Goal: Task Accomplishment & Management: Manage account settings

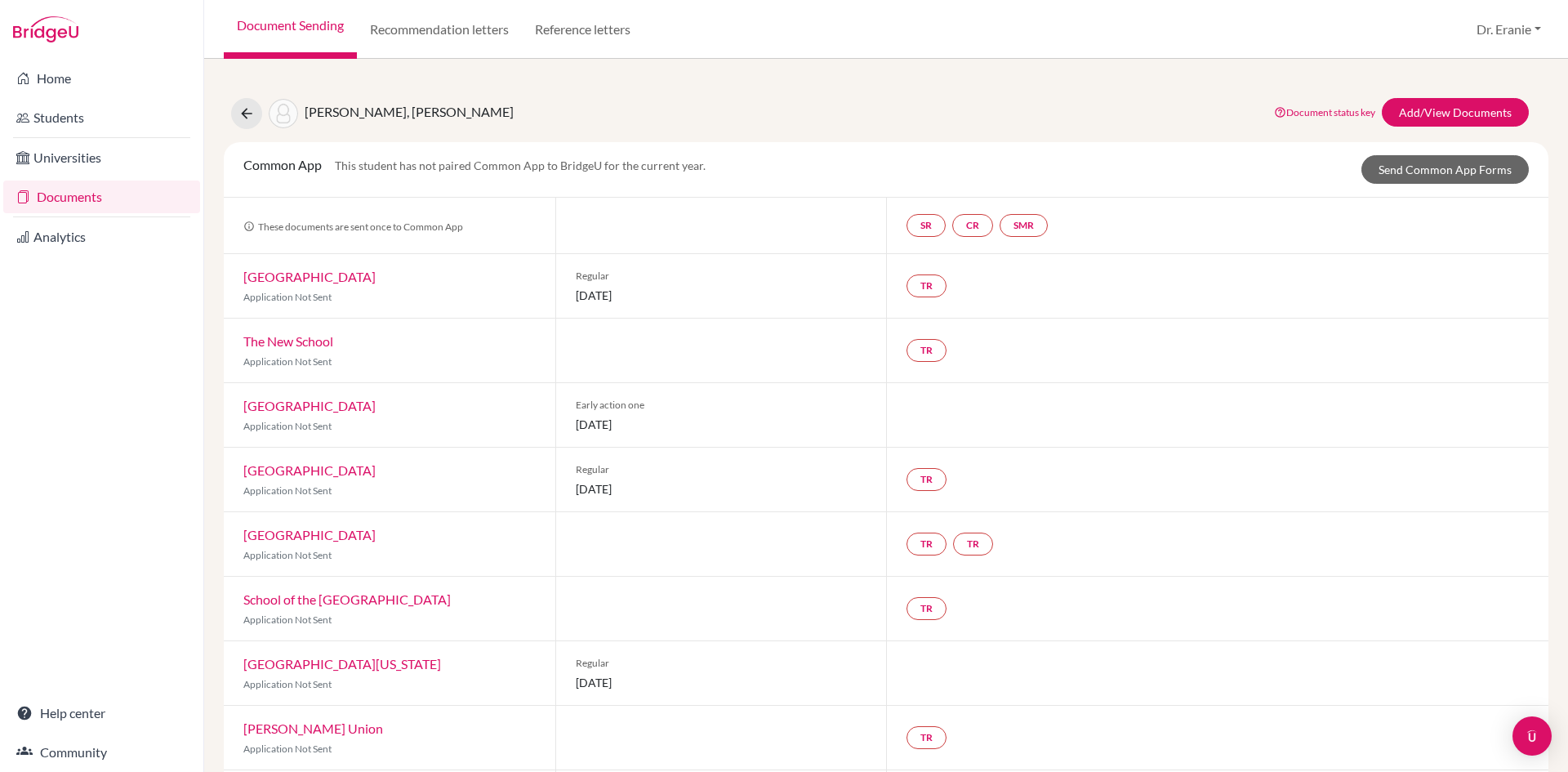
click at [93, 196] on link "Documents" at bounding box center [102, 196] width 197 height 32
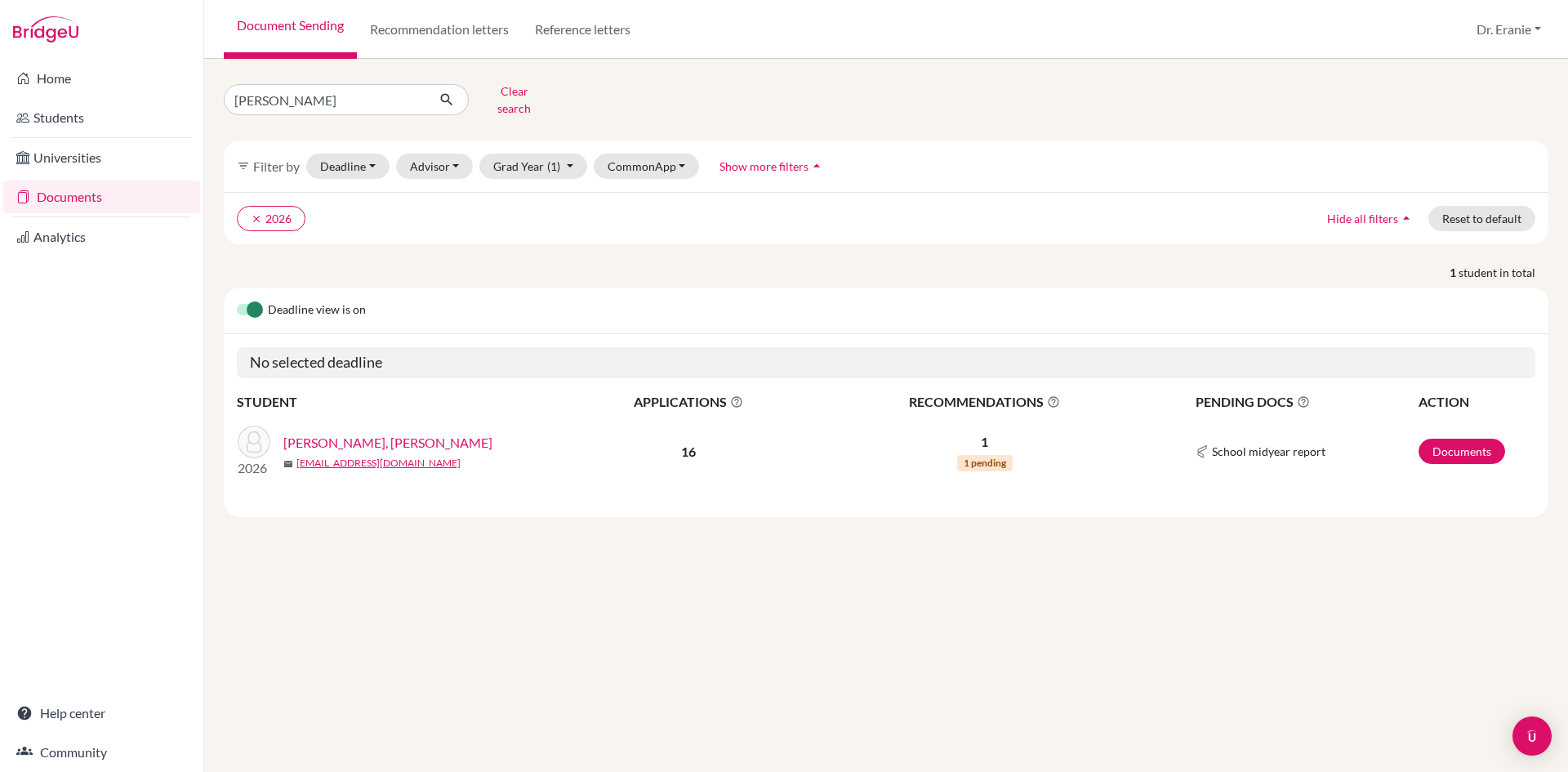
click at [350, 433] on link "[PERSON_NAME], [PERSON_NAME]" at bounding box center [387, 443] width 209 height 20
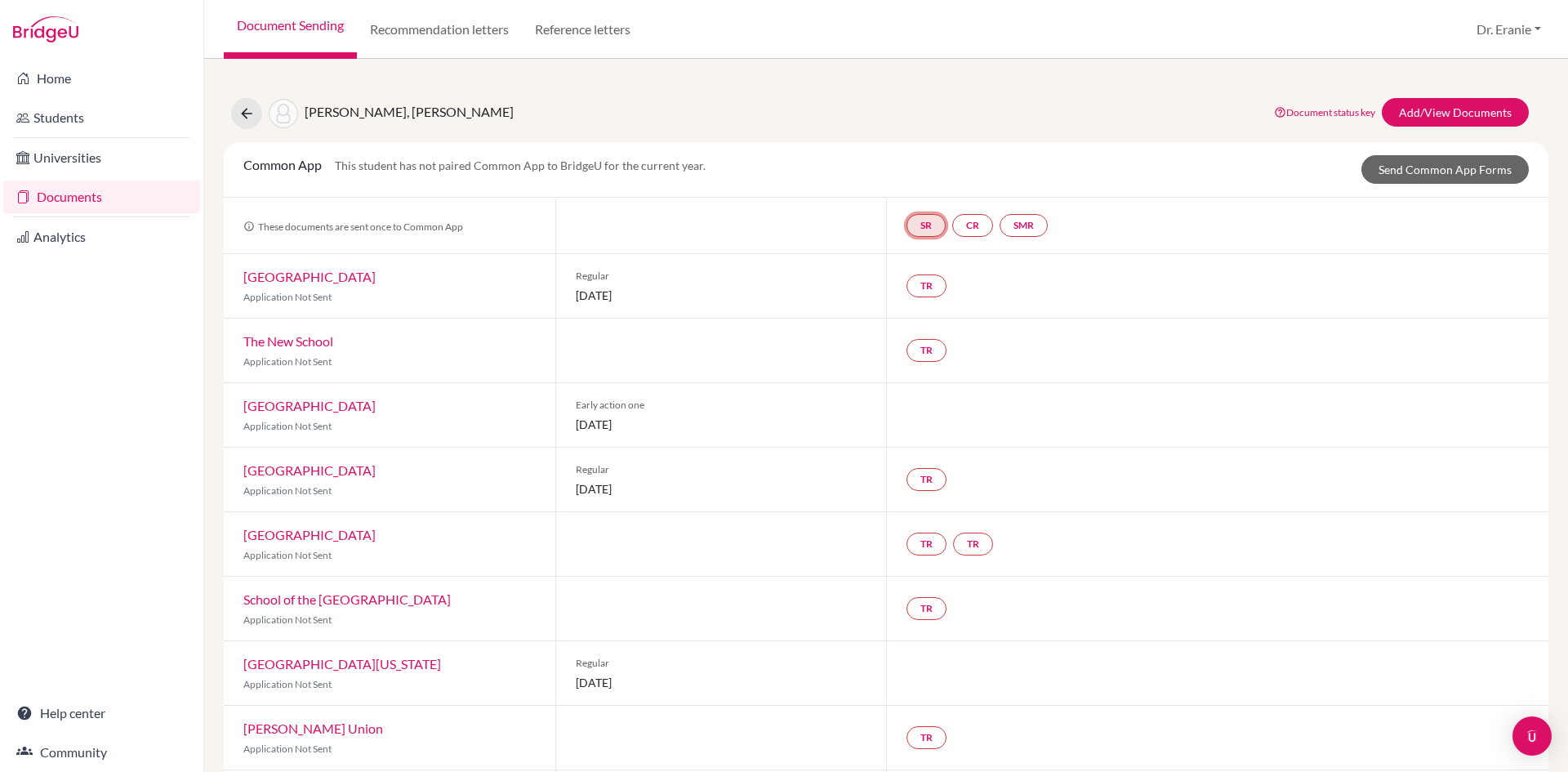
click at [999, 223] on link "SR" at bounding box center [1023, 225] width 48 height 23
click at [908, 176] on span "School report" at bounding box center [926, 176] width 70 height 14
click at [1455, 108] on link "Add/View Documents" at bounding box center [1455, 112] width 147 height 29
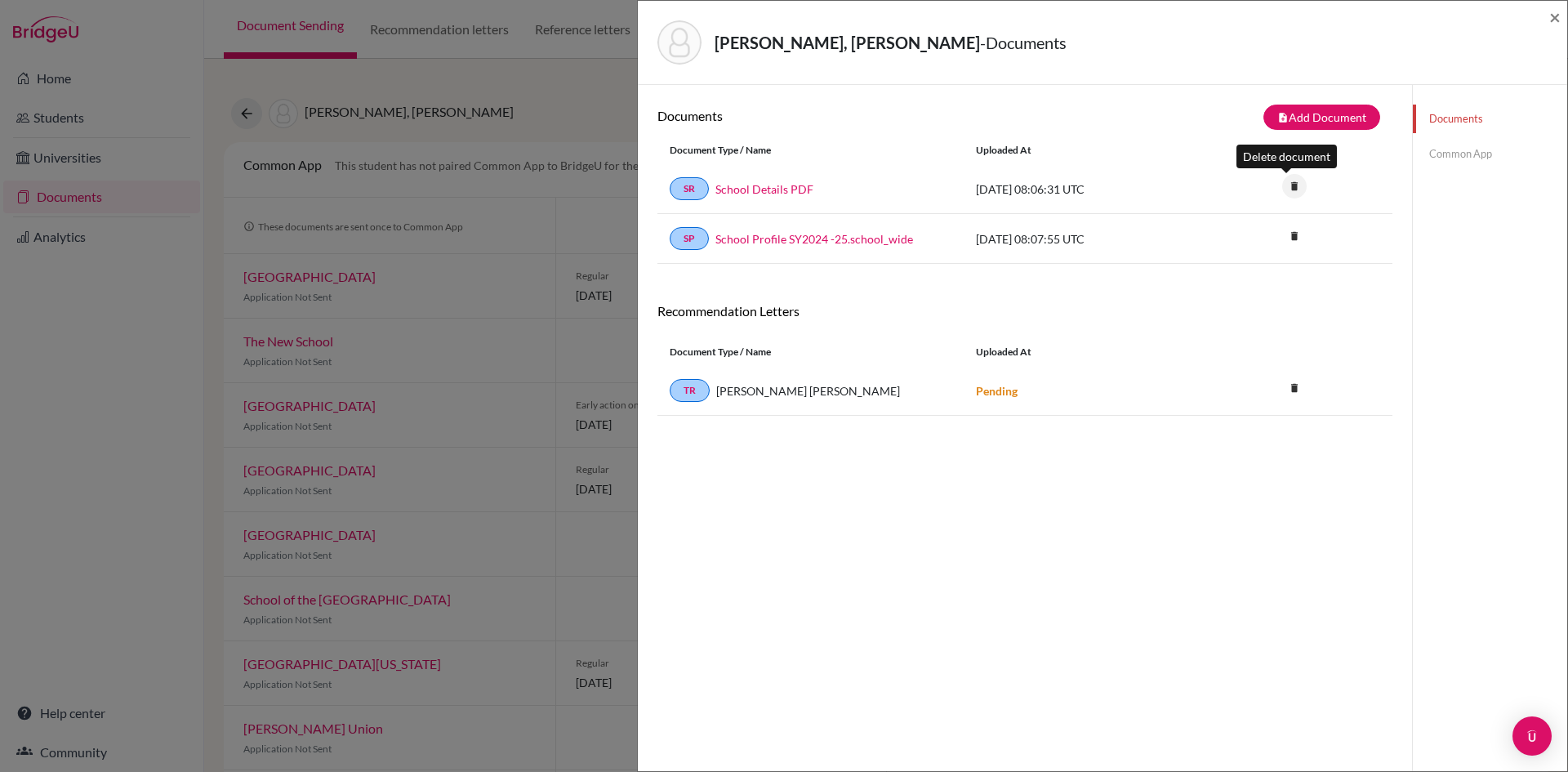
click at [1284, 185] on icon "delete" at bounding box center [1295, 186] width 25 height 25
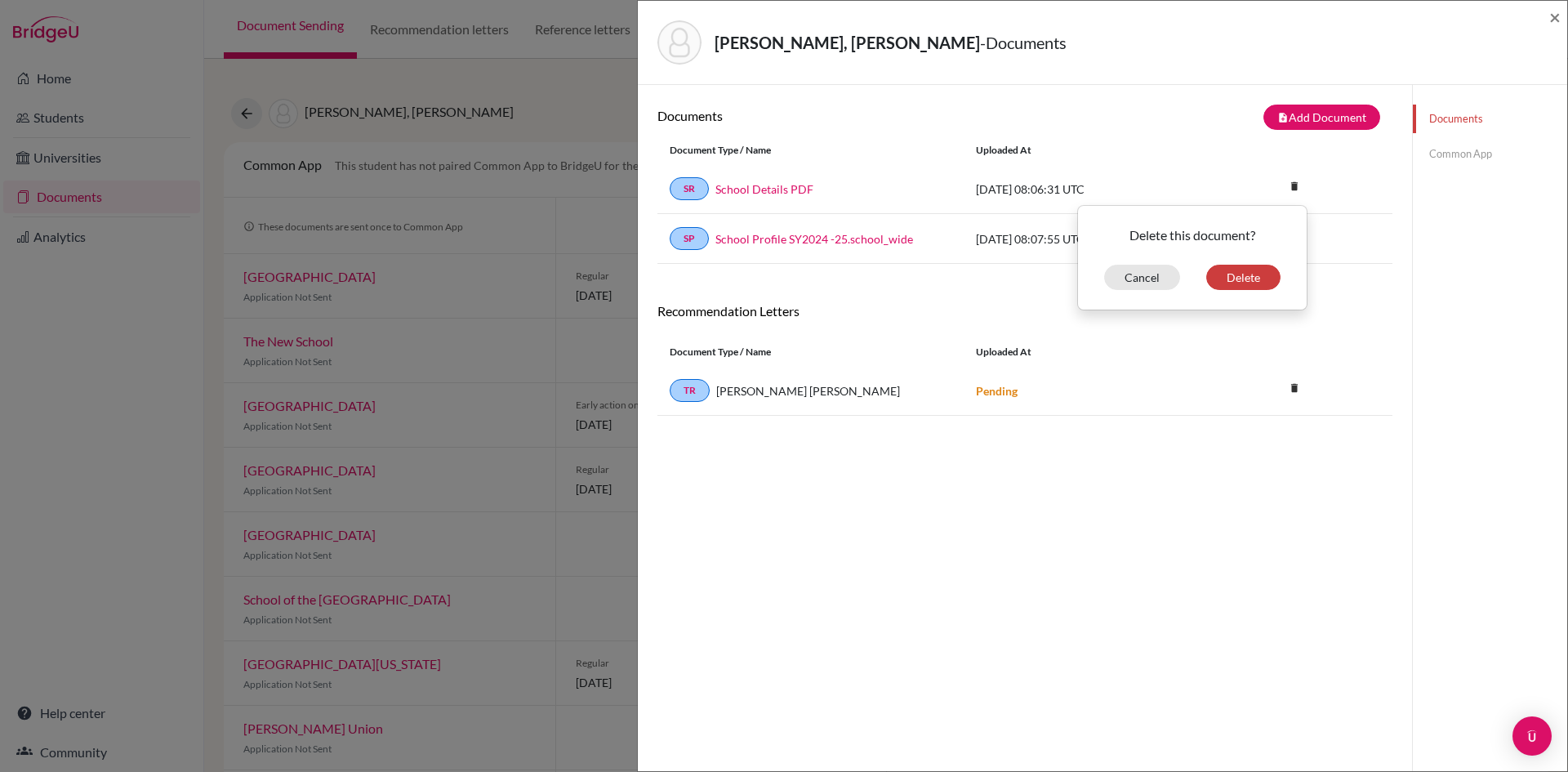
click at [908, 559] on div "Documents note_add Add Document Document type Change explanation for Common App…" at bounding box center [1025, 470] width 735 height 733
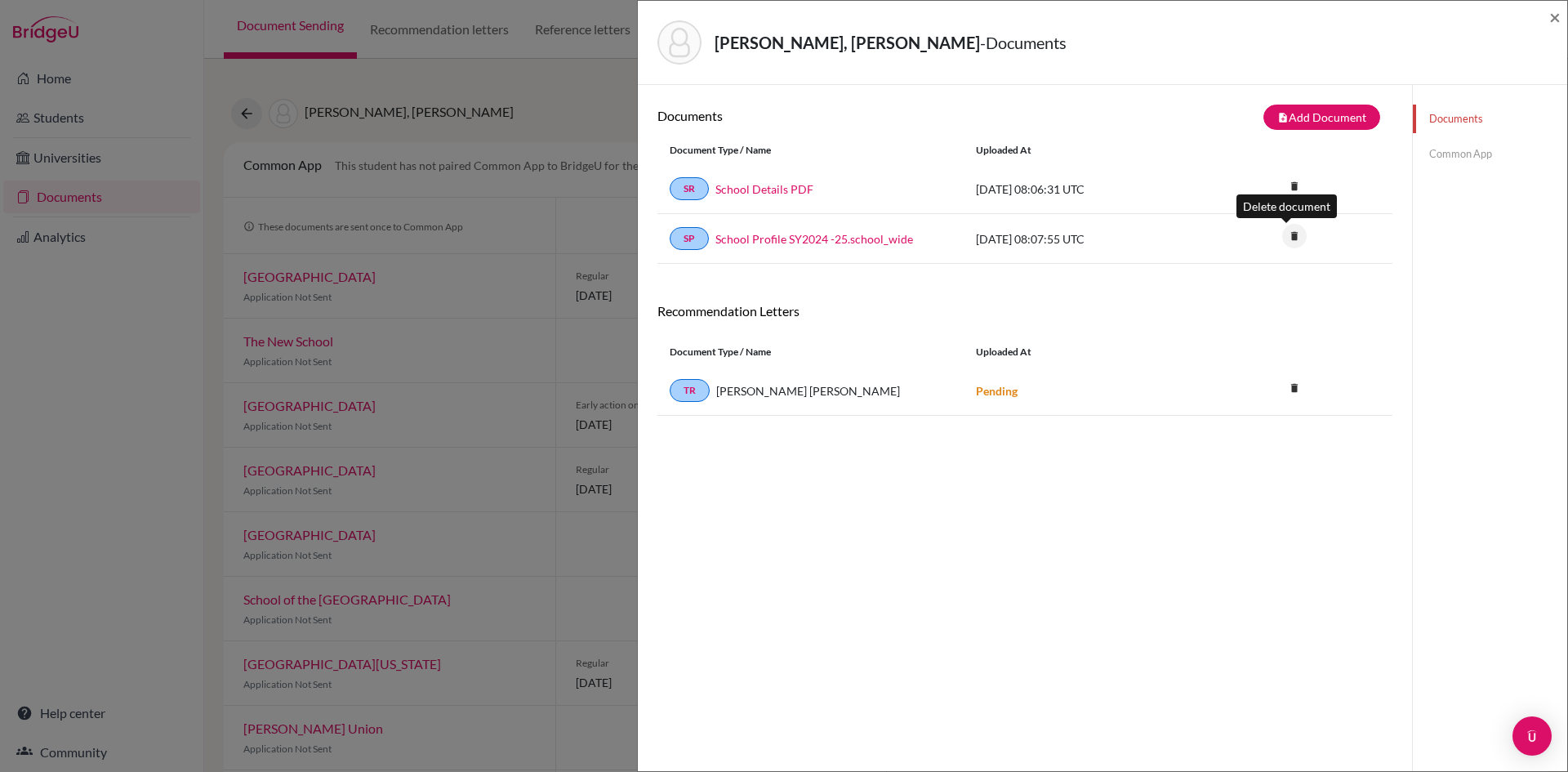
click at [1282, 235] on icon "delete" at bounding box center [1295, 236] width 25 height 25
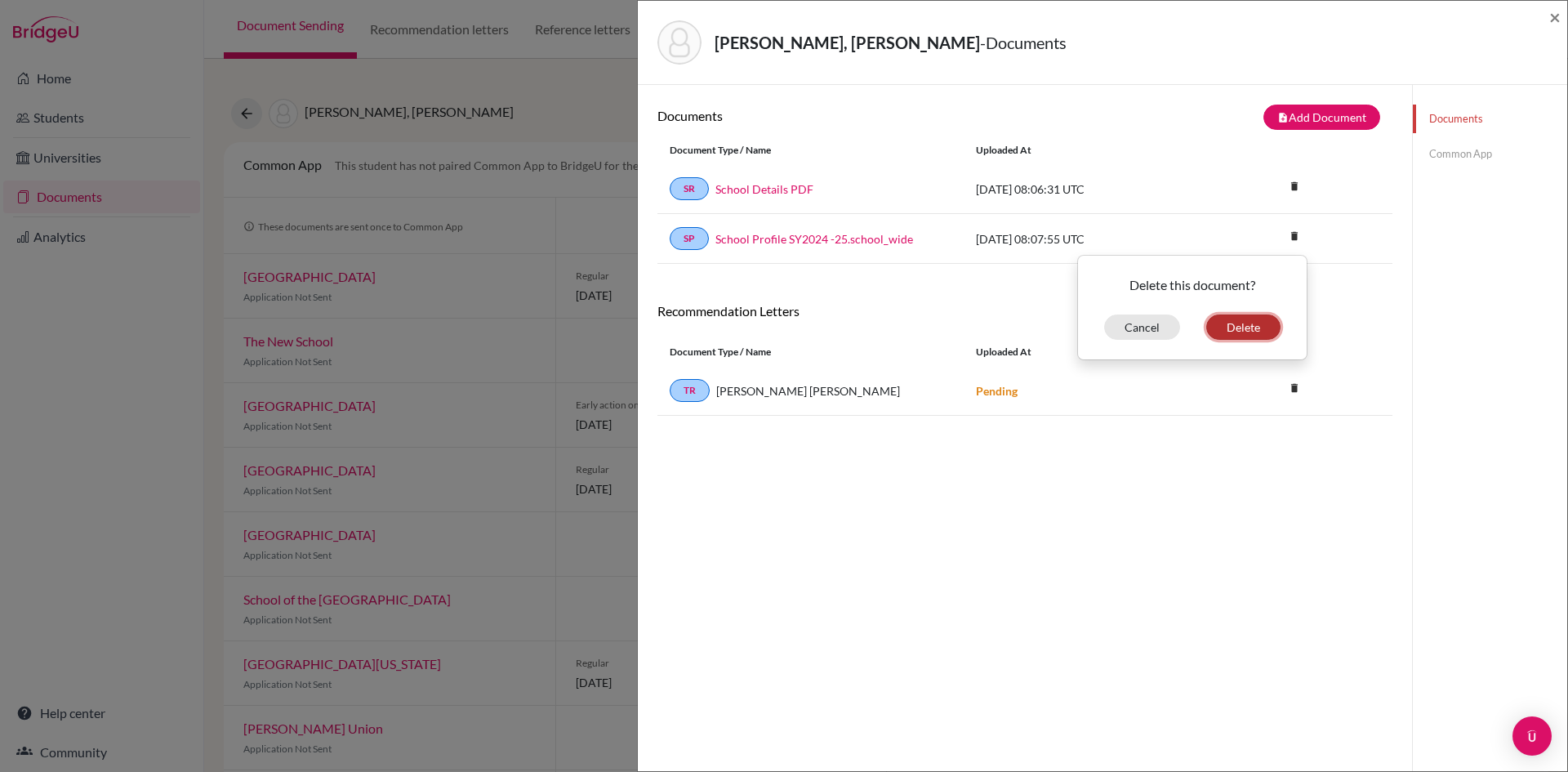
click at [1221, 326] on button "Delete" at bounding box center [1243, 327] width 75 height 26
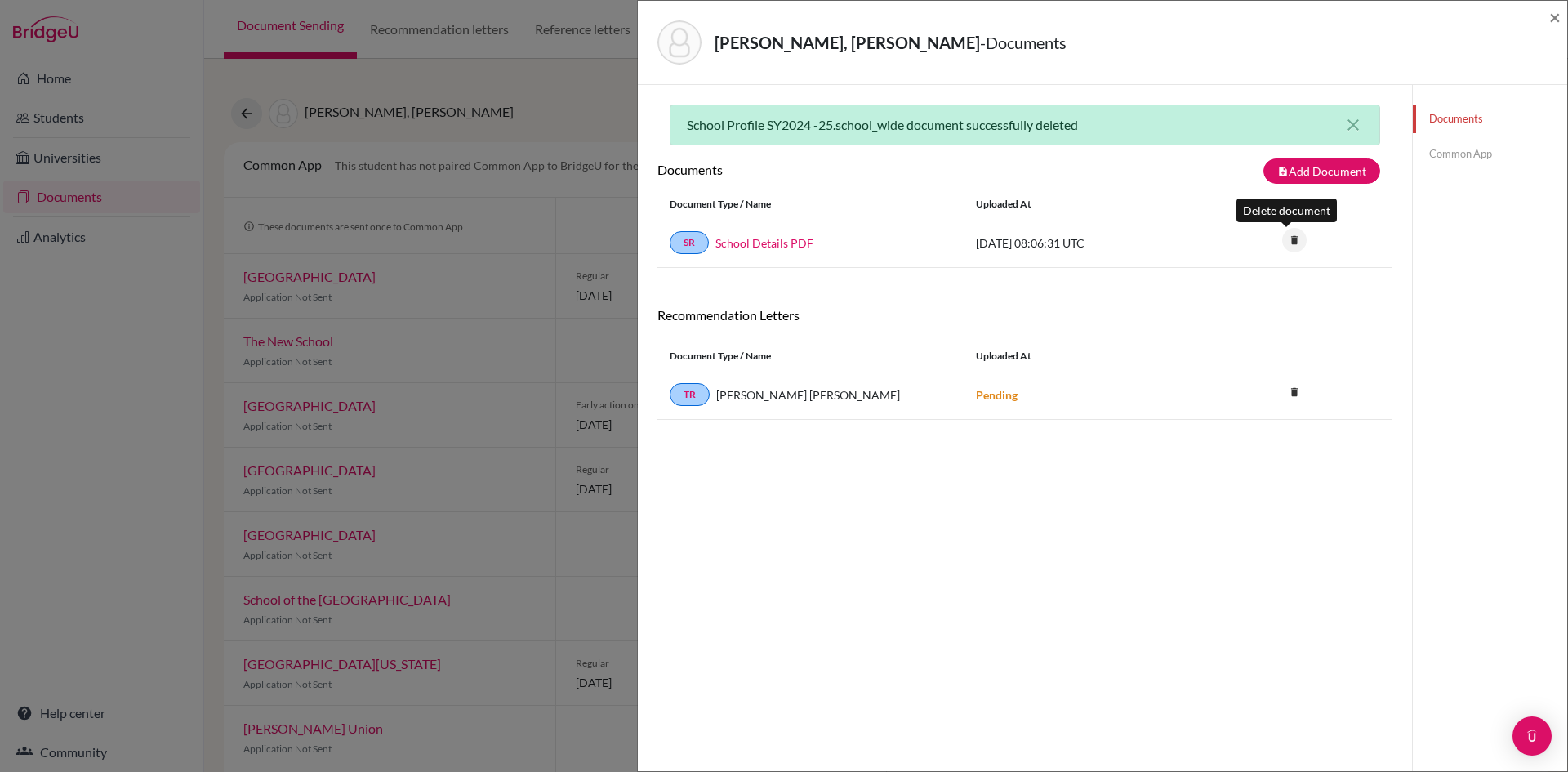
click at [1282, 238] on icon "delete" at bounding box center [1295, 240] width 25 height 25
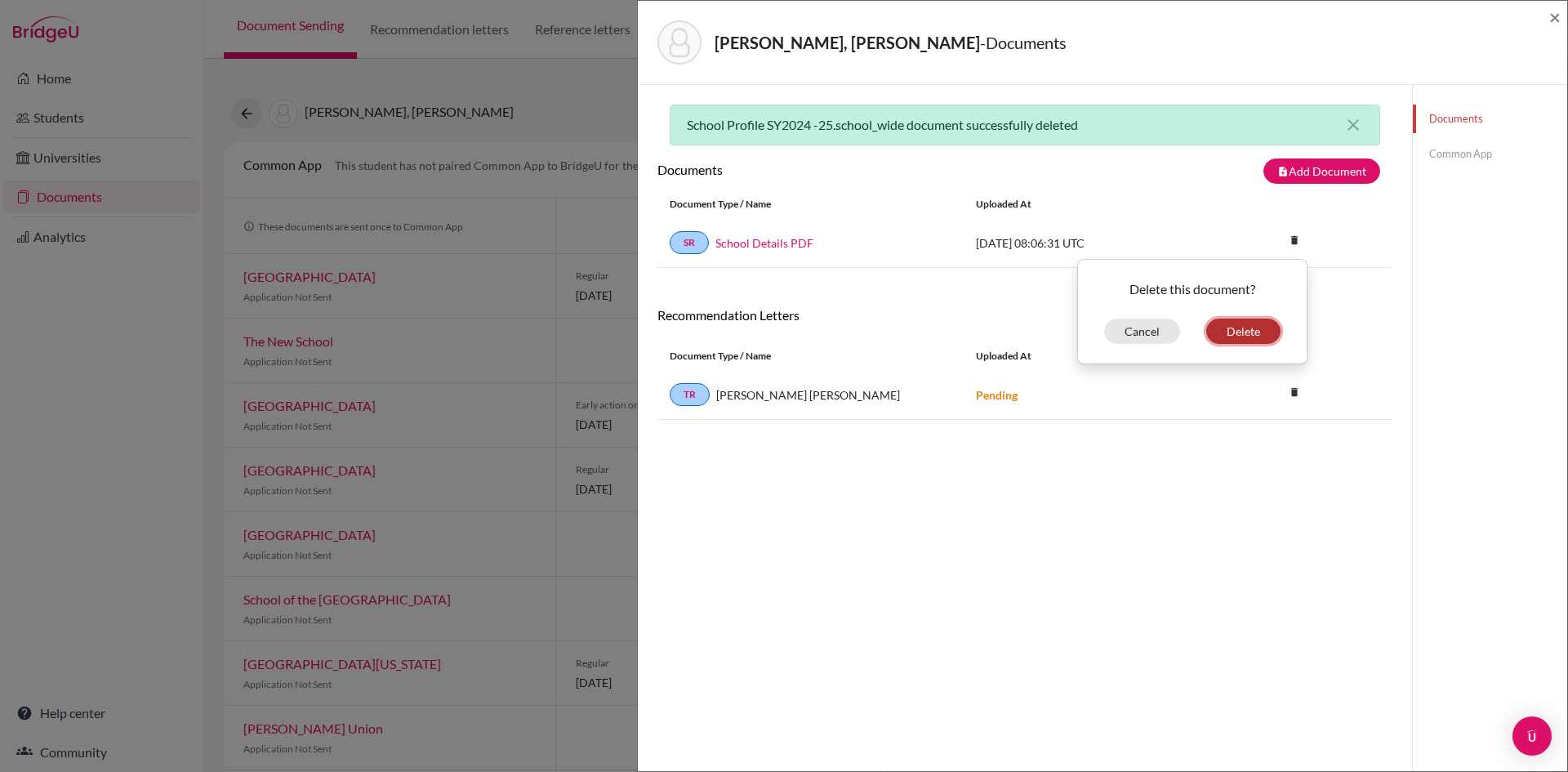
click at [1226, 335] on button "Delete" at bounding box center [1243, 331] width 75 height 26
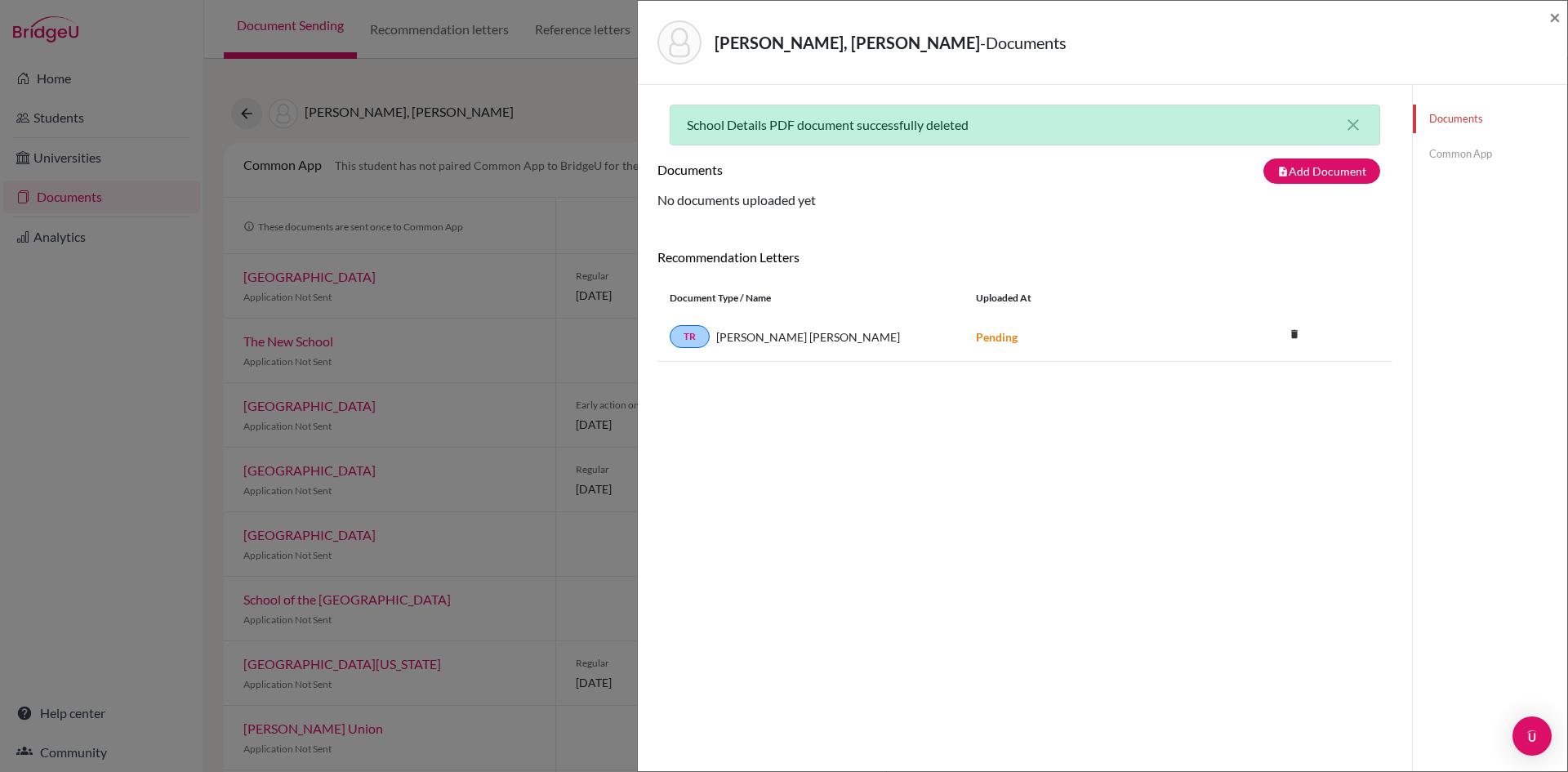
click at [1320, 52] on div "Hsu, Eagan Ting-Wei - Documents" at bounding box center [1096, 42] width 878 height 44
click at [1426, 159] on link "Common App" at bounding box center [1489, 154] width 154 height 29
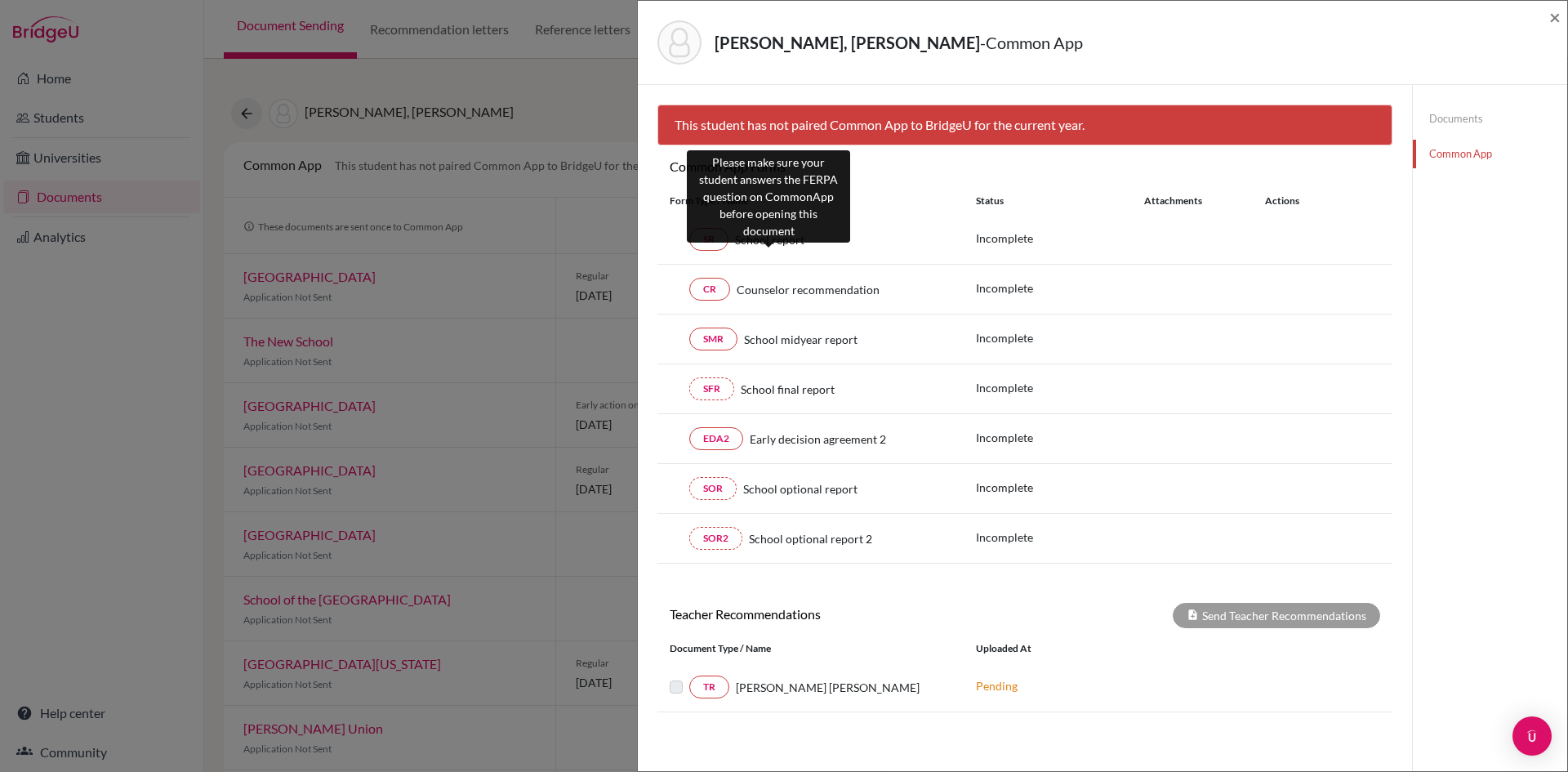
click at [781, 239] on span "School report" at bounding box center [770, 239] width 70 height 17
